Goal: Task Accomplishment & Management: Manage account settings

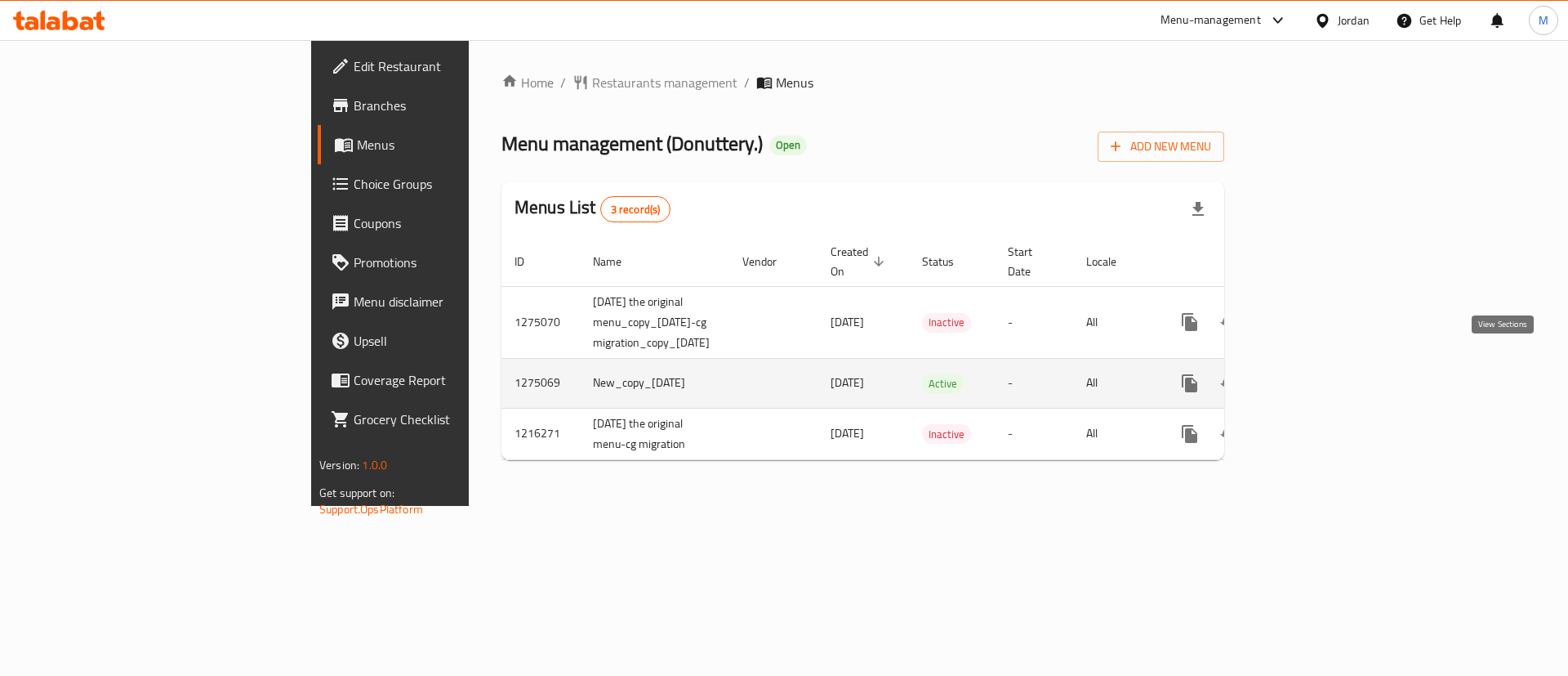
click at [1317, 373] on icon "enhanced table" at bounding box center [1307, 383] width 20 height 20
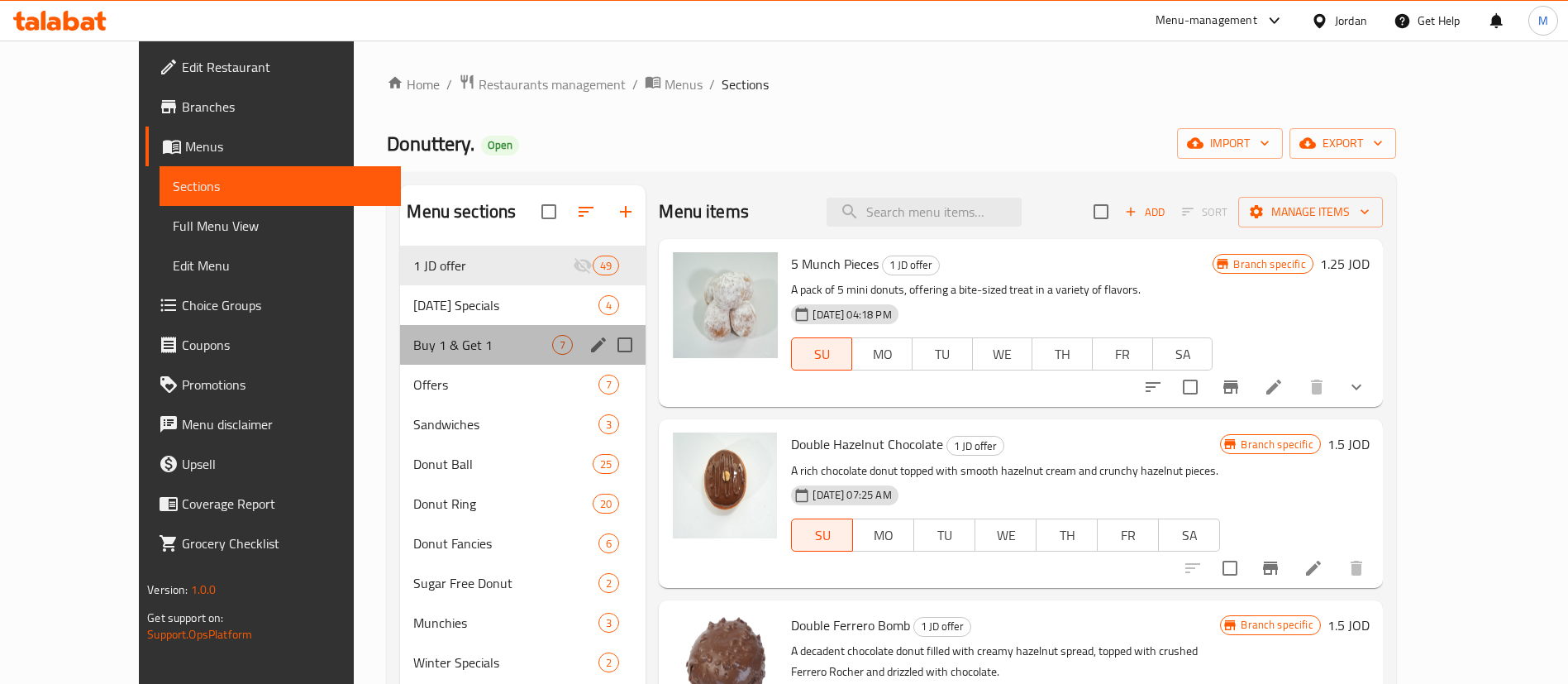
click at [400, 355] on div "Buy 1 & Get 1 7" at bounding box center [522, 344] width 246 height 39
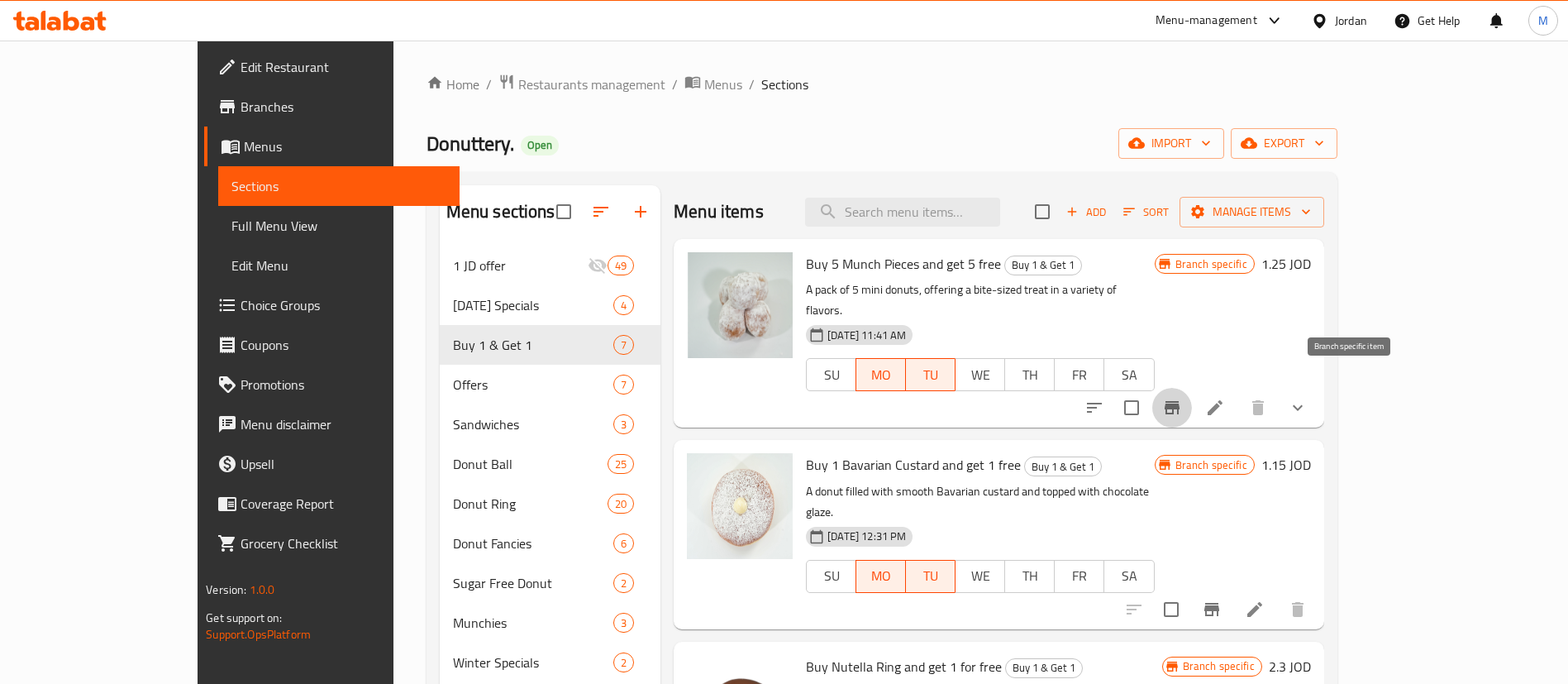
click at [1182, 398] on icon "Branch-specific-item" at bounding box center [1171, 408] width 20 height 20
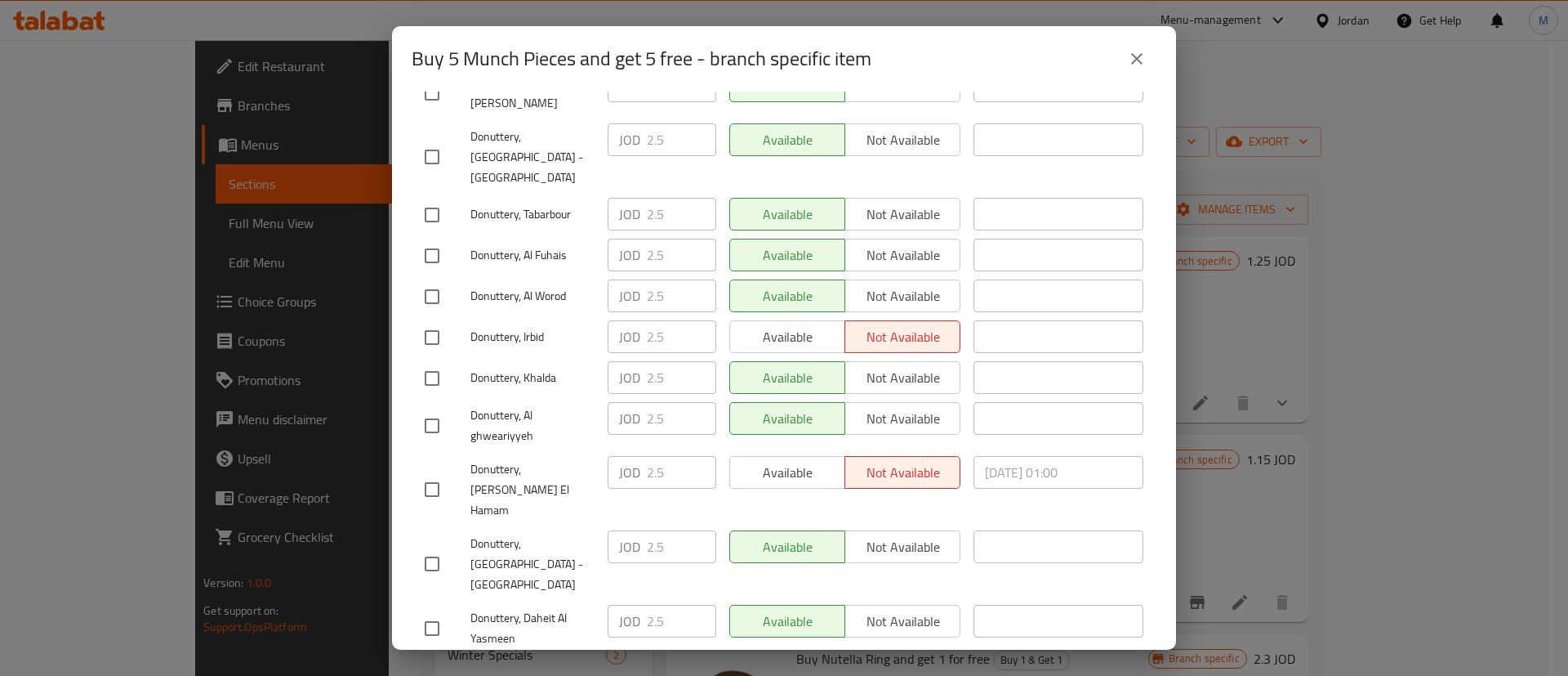
scroll to position [427, 0]
click at [422, 322] on input "checkbox" at bounding box center [432, 339] width 34 height 34
checkbox input "true"
click at [427, 474] on input "checkbox" at bounding box center [432, 491] width 34 height 34
checkbox input "true"
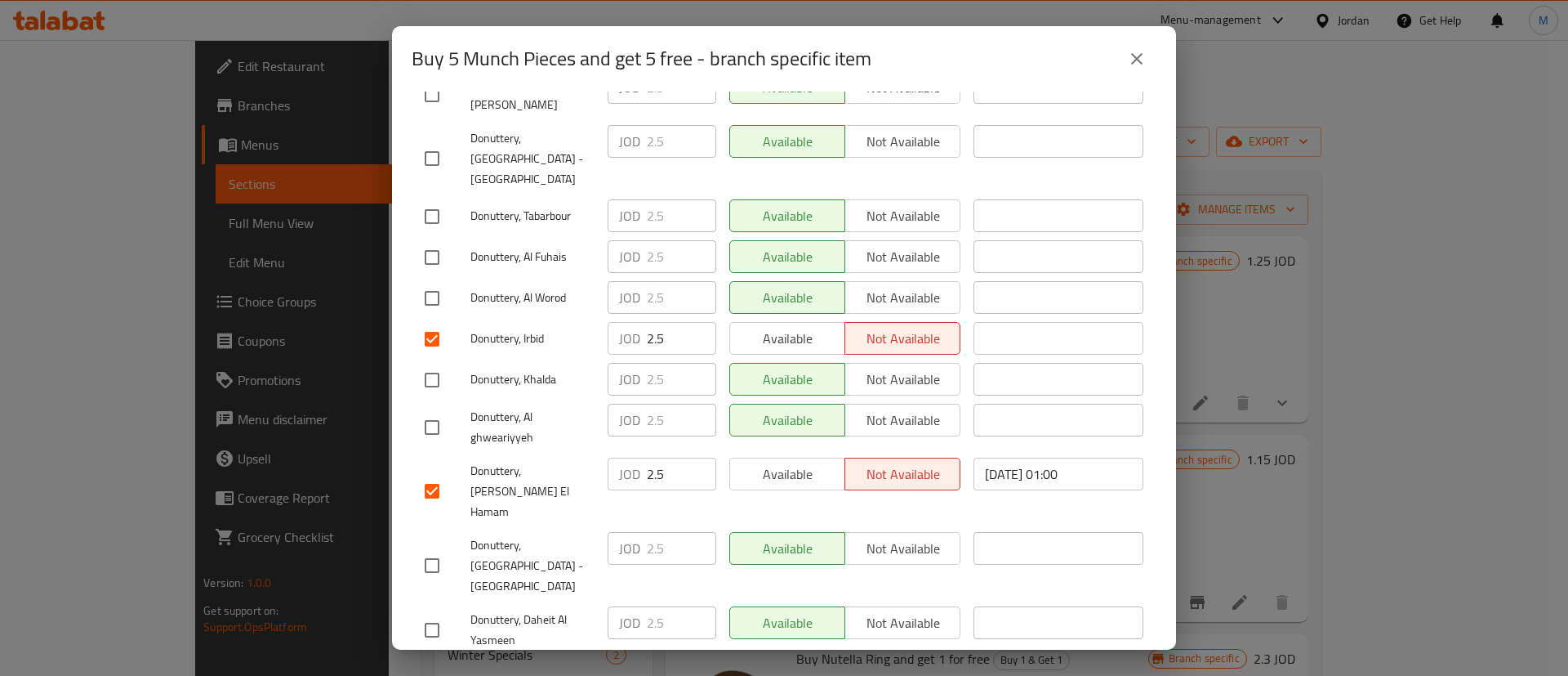
click at [777, 463] on span "Available" at bounding box center [787, 474] width 102 height 24
click at [776, 327] on span "Available" at bounding box center [787, 338] width 102 height 24
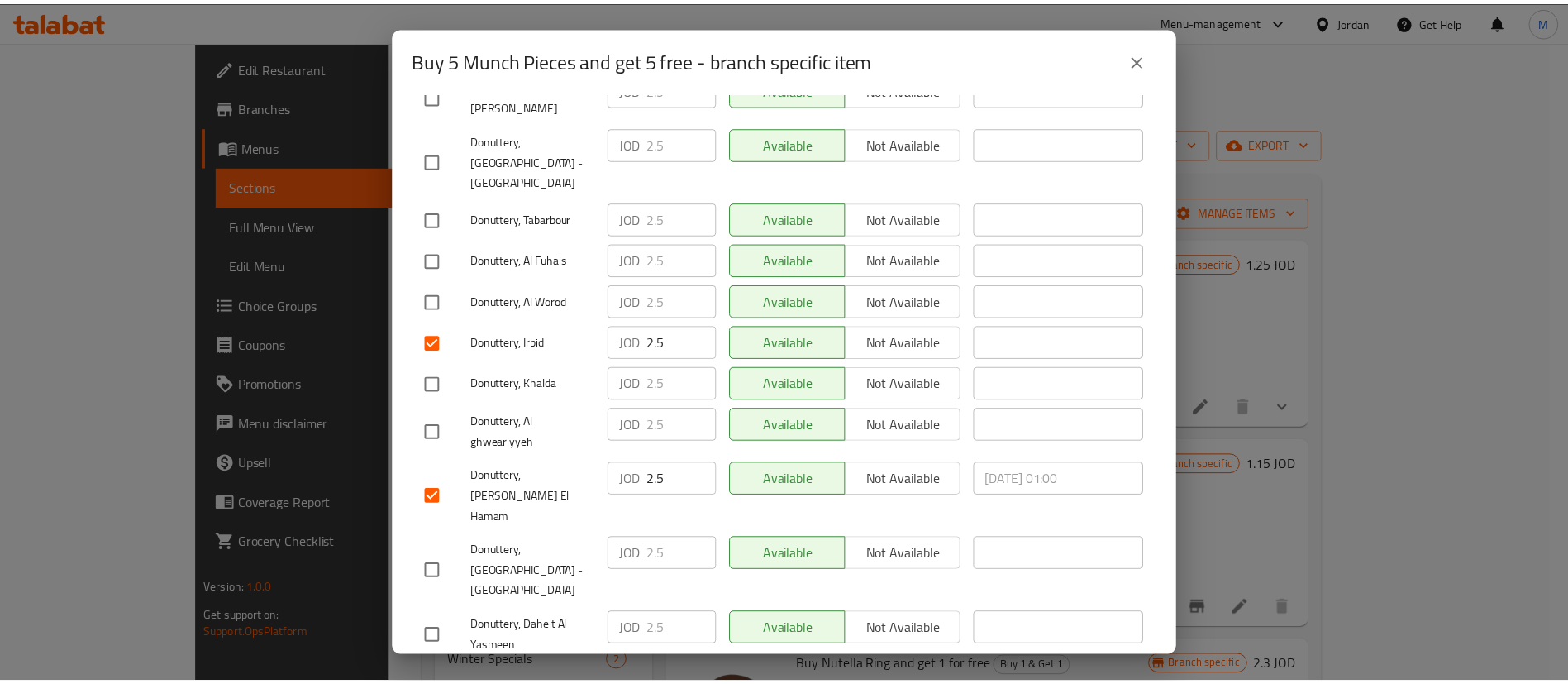
scroll to position [479, 0]
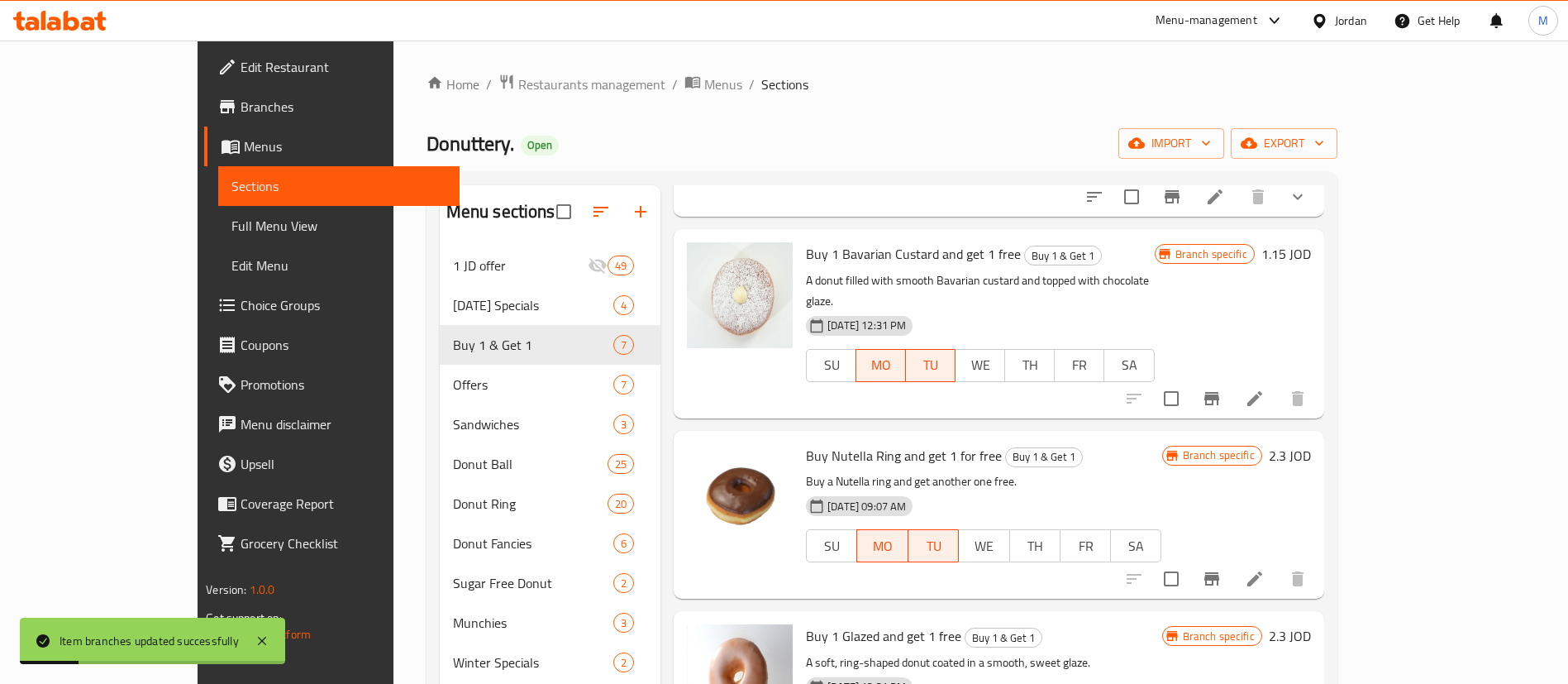
scroll to position [0, 0]
